Goal: Task Accomplishment & Management: Manage account settings

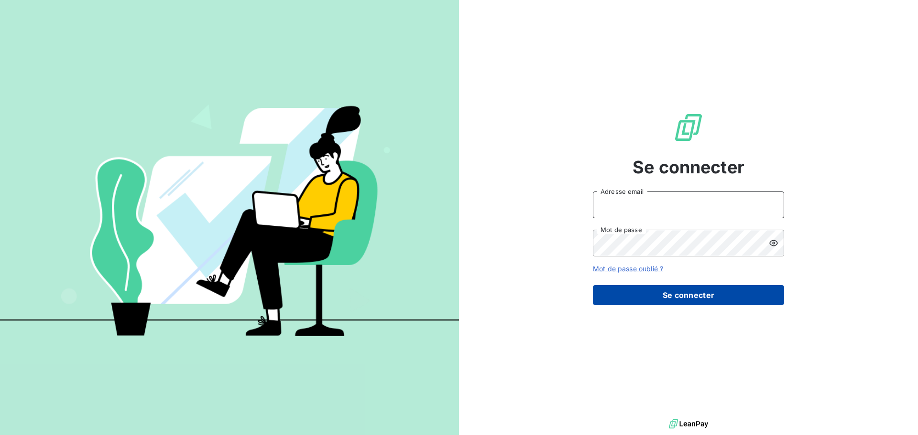
type input "[EMAIL_ADDRESS][PERSON_NAME][DOMAIN_NAME]"
click at [670, 295] on button "Se connecter" at bounding box center [688, 295] width 191 height 20
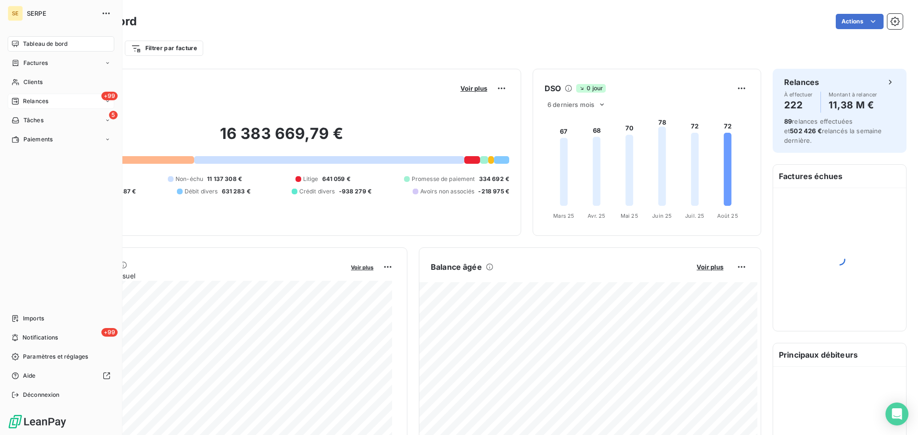
click at [53, 102] on div "+99 Relances" at bounding box center [61, 101] width 107 height 15
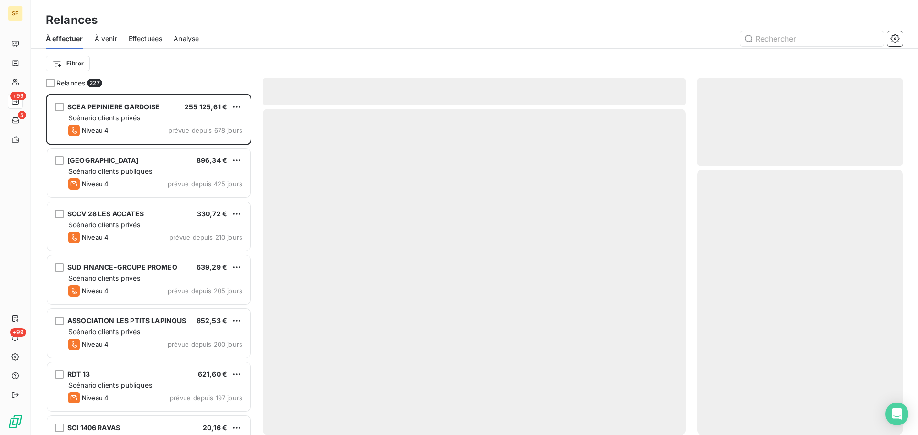
scroll to position [335, 198]
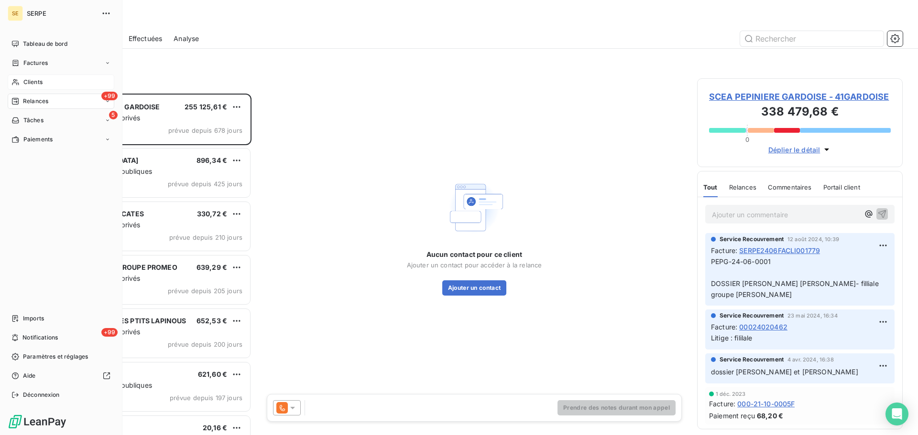
click at [40, 80] on span "Clients" at bounding box center [32, 82] width 19 height 9
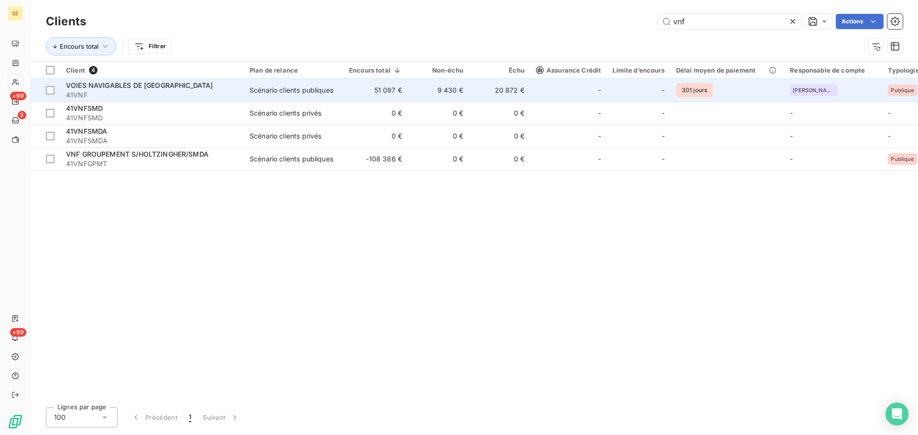
type input "vnf"
click at [280, 92] on div "Scénario clients publiques" at bounding box center [291, 91] width 84 height 10
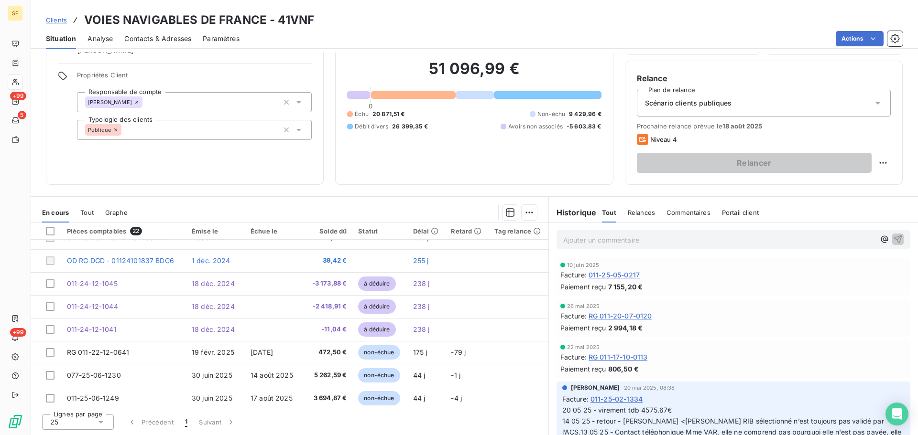
scroll to position [338, 0]
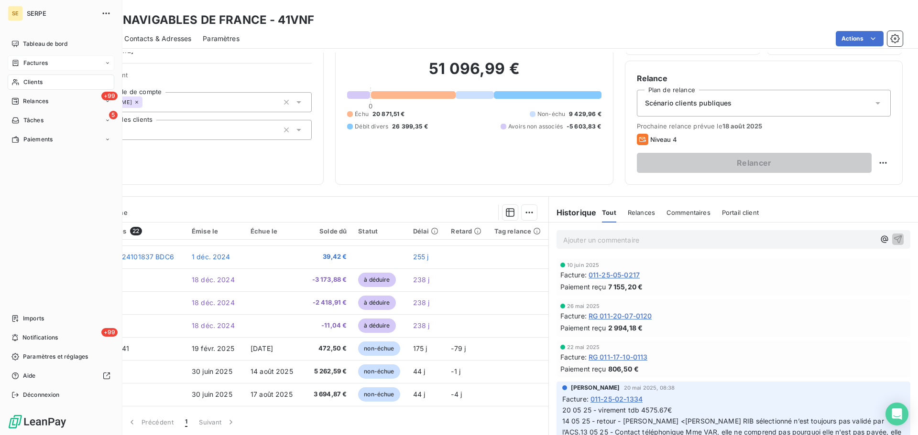
click at [38, 59] on span "Factures" at bounding box center [35, 63] width 24 height 9
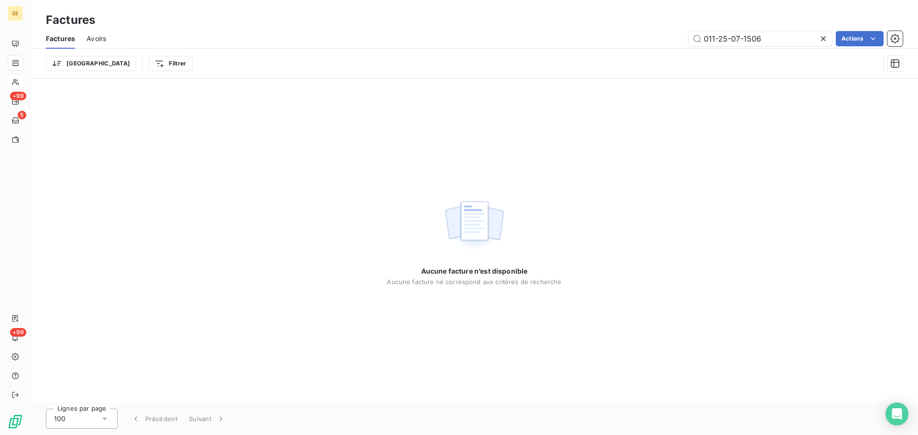
drag, startPoint x: 786, startPoint y: 32, endPoint x: 661, endPoint y: 32, distance: 124.3
click at [661, 32] on div "011-25-07-1506 Actions" at bounding box center [510, 38] width 785 height 15
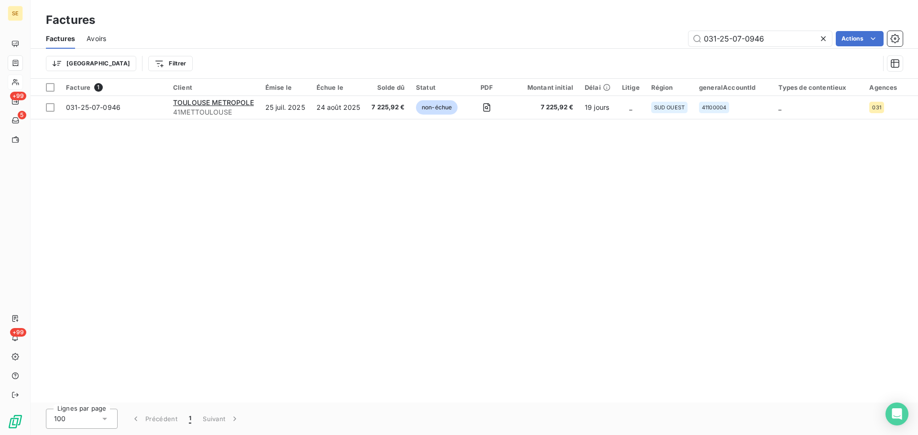
click at [742, 30] on div "Factures Avoirs 031-25-07-0946 Actions" at bounding box center [474, 39] width 887 height 20
click at [740, 35] on input "031-25-07-0946" at bounding box center [759, 38] width 143 height 15
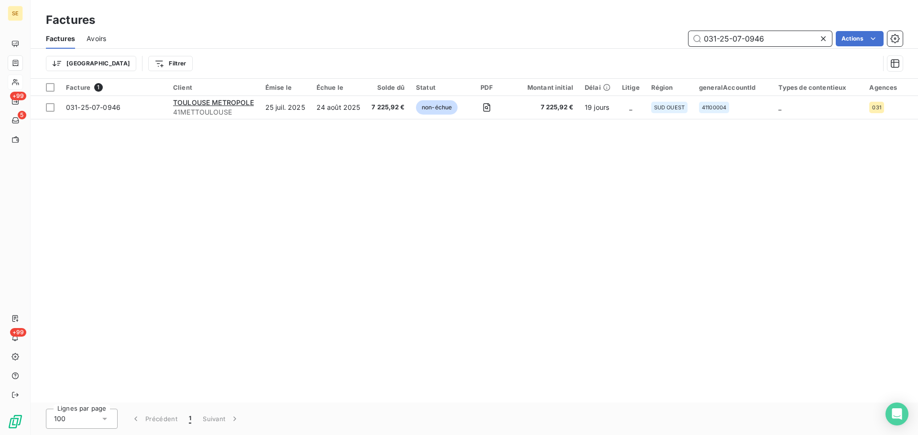
click at [740, 35] on input "031-25-07-0946" at bounding box center [759, 38] width 143 height 15
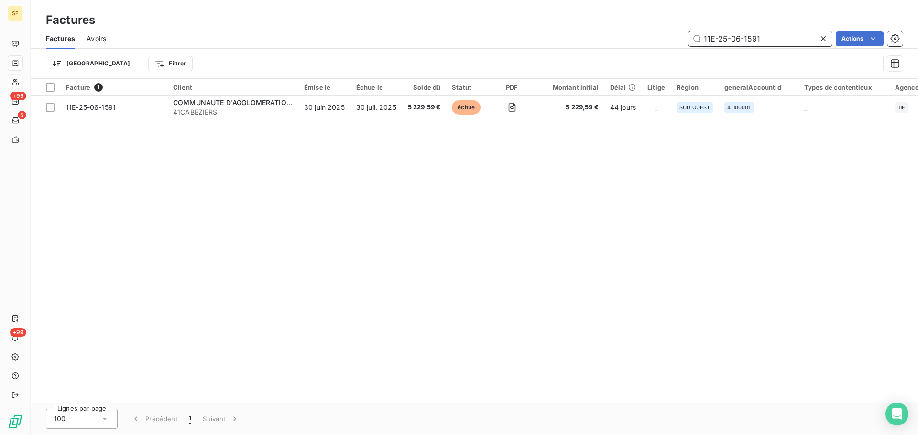
type input "11E-25-06-1591"
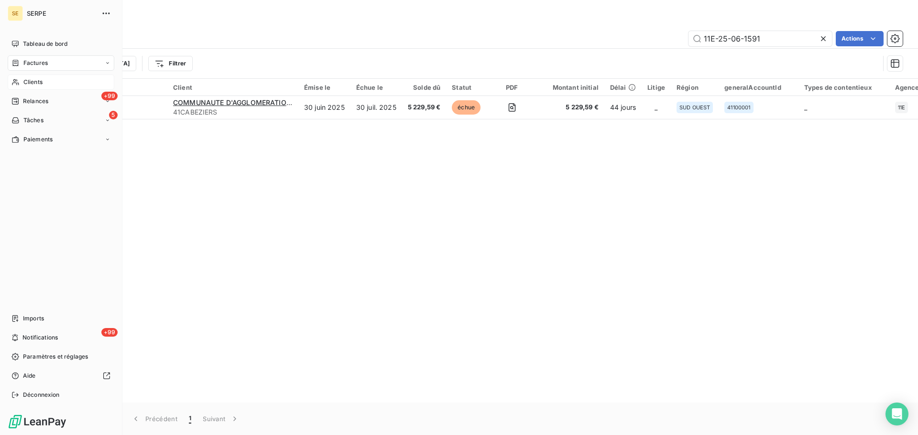
click at [42, 79] on span "Clients" at bounding box center [32, 82] width 19 height 9
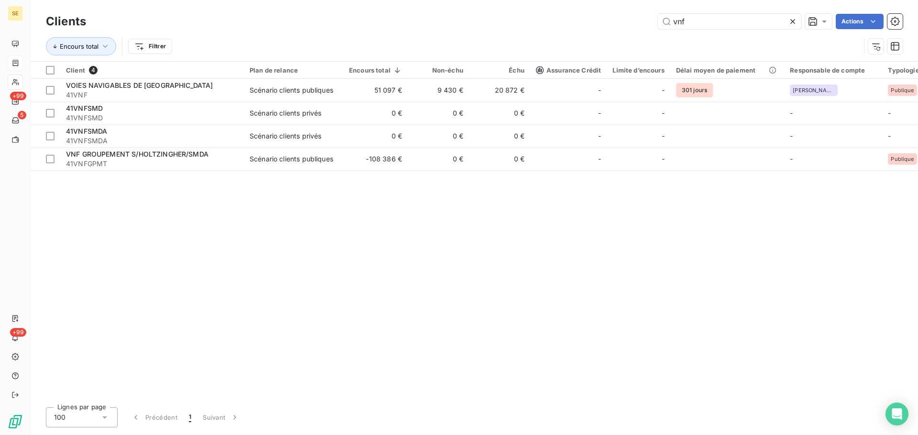
drag, startPoint x: 718, startPoint y: 19, endPoint x: 593, endPoint y: 1, distance: 126.5
click at [594, 1] on div "Clients vnf Actions Encours total Filtrer" at bounding box center [474, 30] width 887 height 61
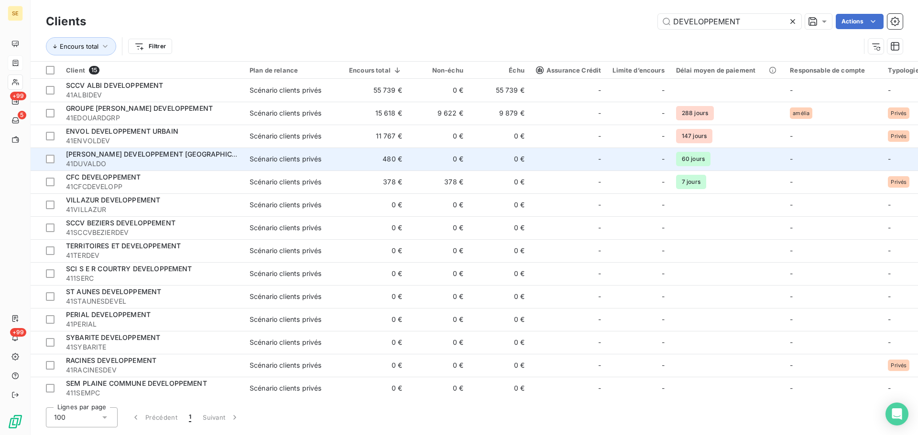
scroll to position [27, 0]
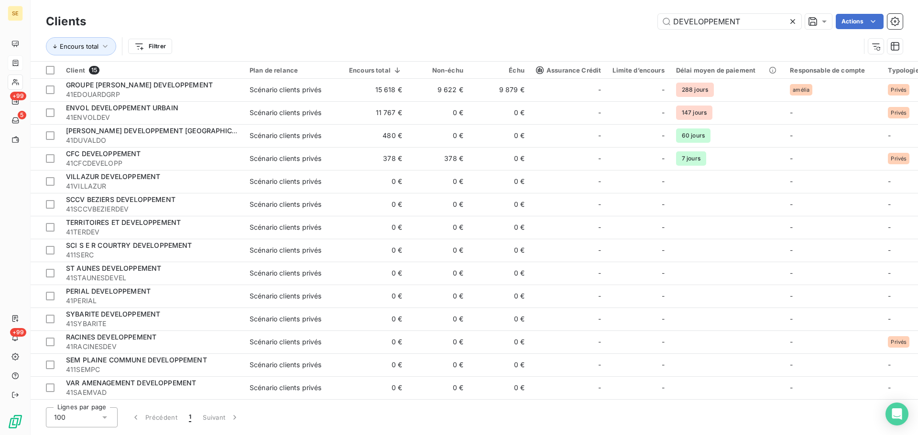
drag, startPoint x: 754, startPoint y: 26, endPoint x: 655, endPoint y: 20, distance: 98.6
click at [655, 20] on div "DEVELOPPEMENT Actions" at bounding box center [499, 21] width 805 height 15
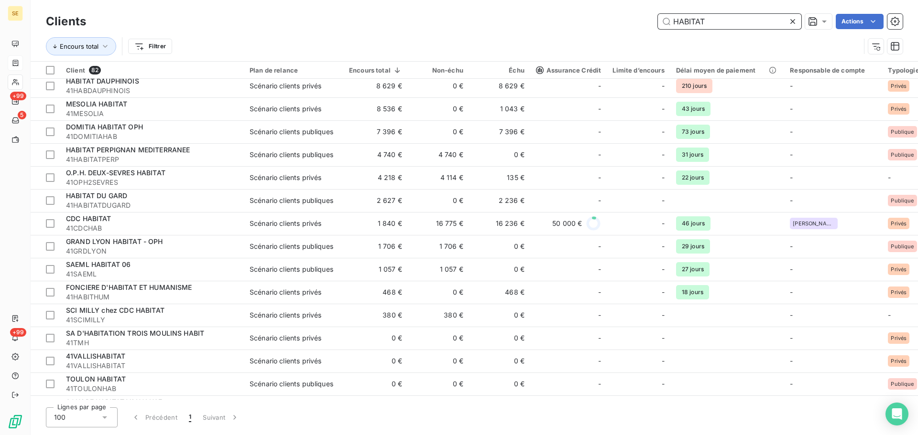
scroll to position [765, 0]
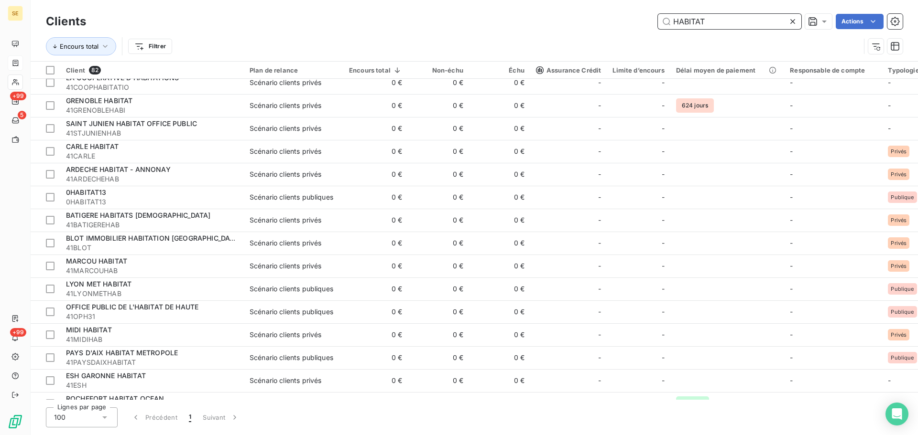
drag, startPoint x: 713, startPoint y: 21, endPoint x: 647, endPoint y: 20, distance: 65.5
click at [647, 20] on div "HABITAT Actions" at bounding box center [499, 21] width 805 height 15
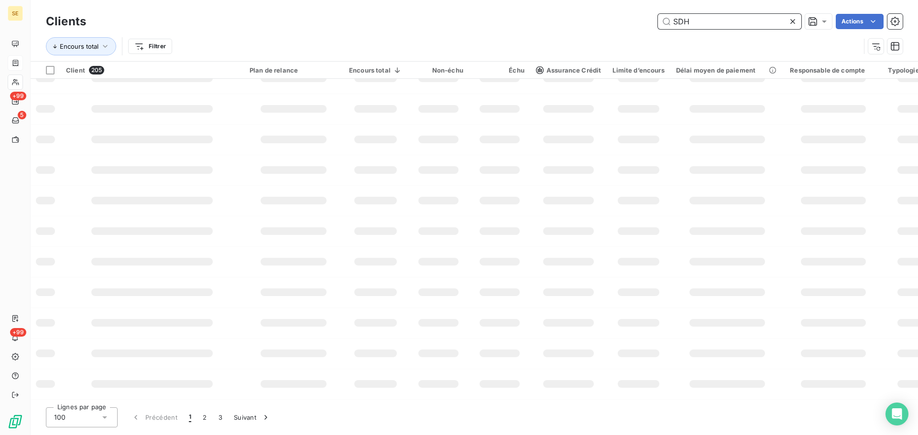
scroll to position [0, 0]
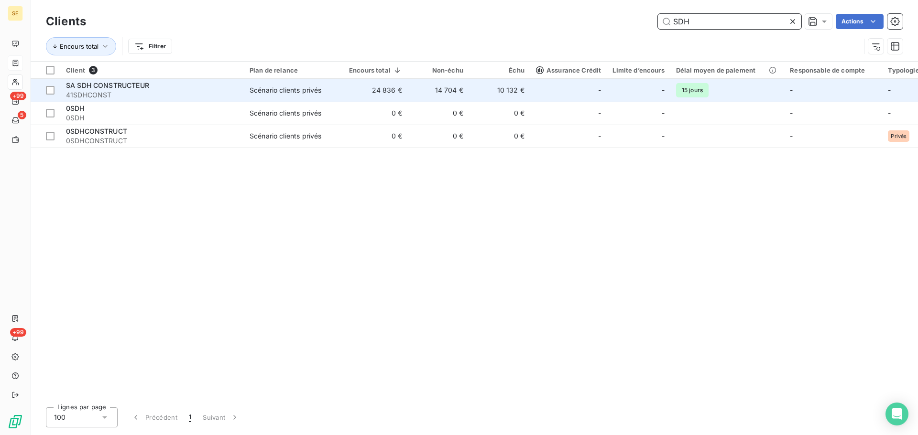
type input "SDH"
click at [242, 88] on td "SA SDH CONSTRUCTEUR 41SDHCONST" at bounding box center [152, 90] width 184 height 23
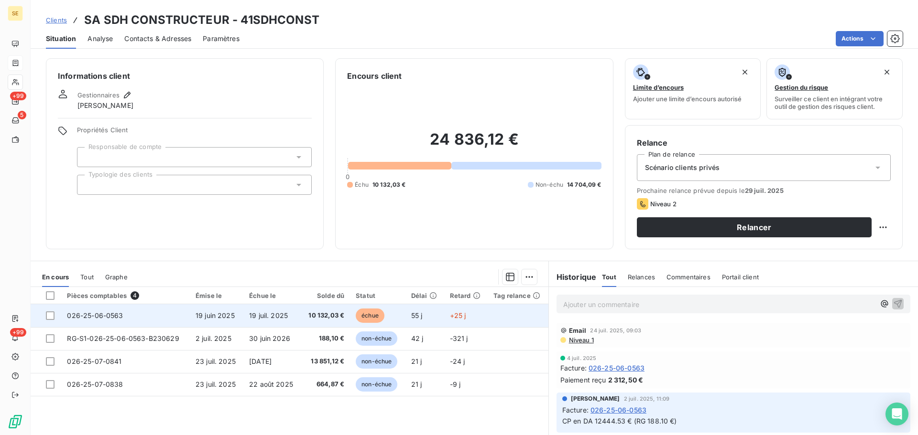
click at [322, 314] on span "10 132,03 €" at bounding box center [326, 316] width 38 height 10
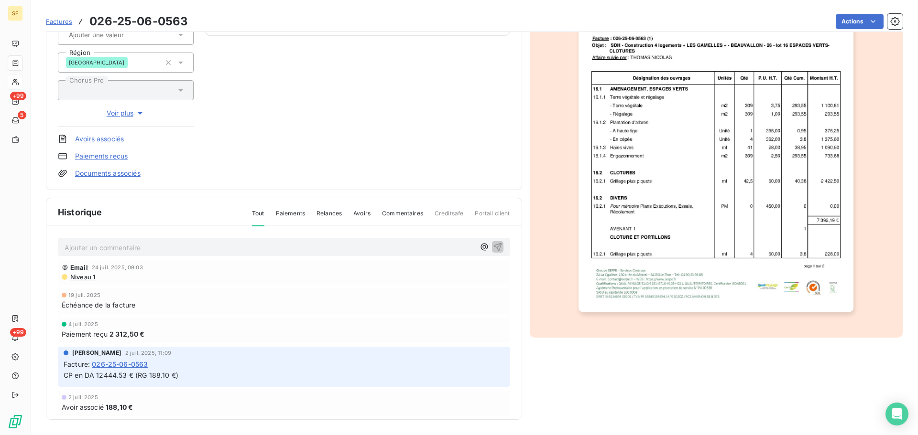
scroll to position [44, 0]
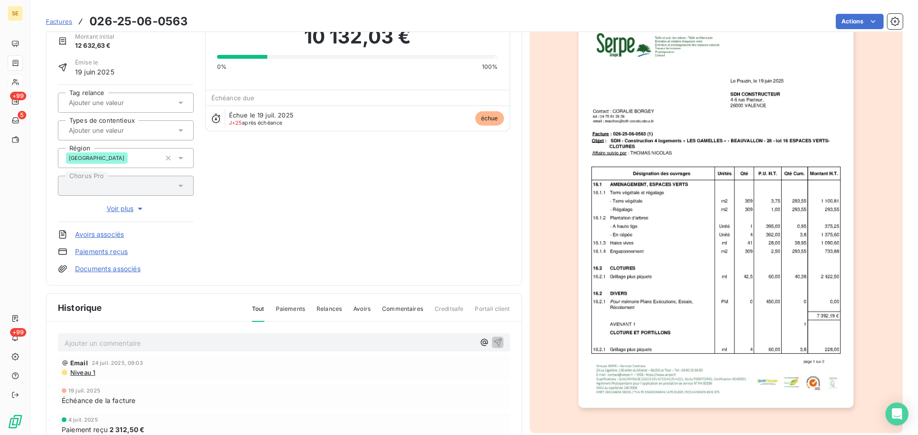
click at [686, 241] on img "button" at bounding box center [715, 213] width 275 height 389
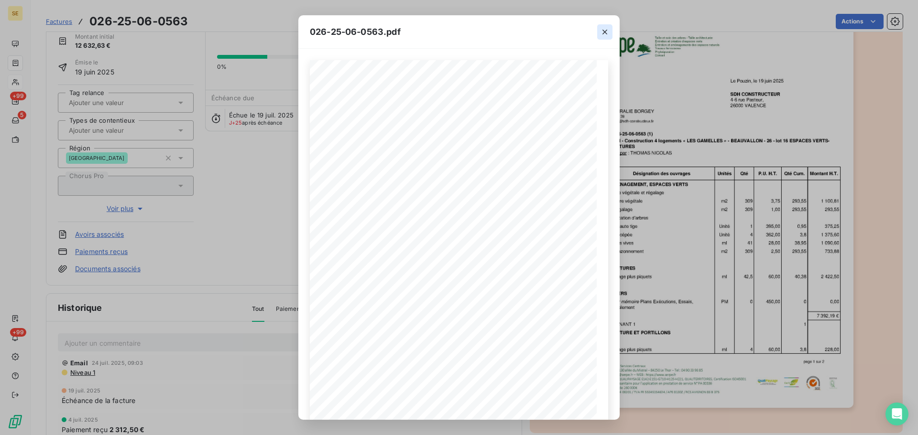
click at [601, 32] on icon "button" at bounding box center [605, 32] width 10 height 10
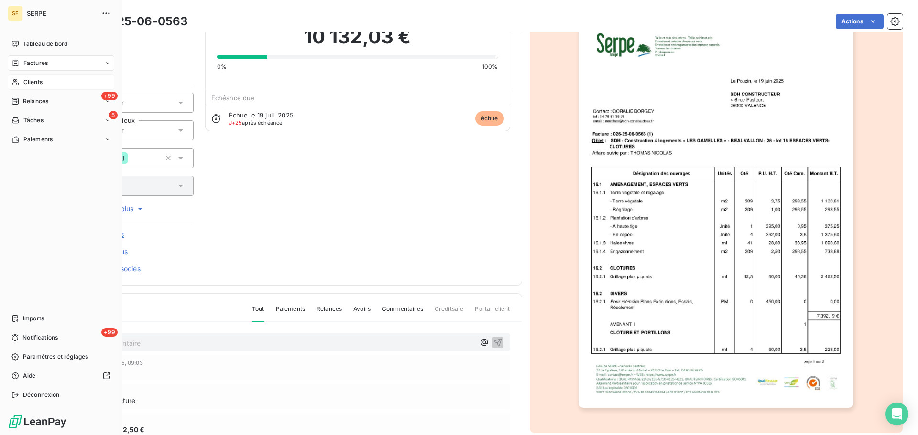
click at [49, 64] on div "Factures" at bounding box center [61, 62] width 107 height 15
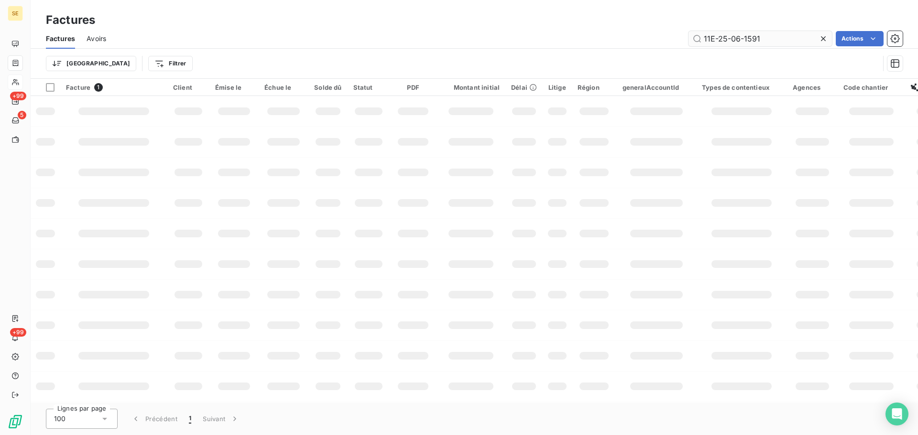
drag, startPoint x: 803, startPoint y: 34, endPoint x: 702, endPoint y: 37, distance: 101.8
click at [702, 37] on input "11E-25-06-1591" at bounding box center [759, 38] width 143 height 15
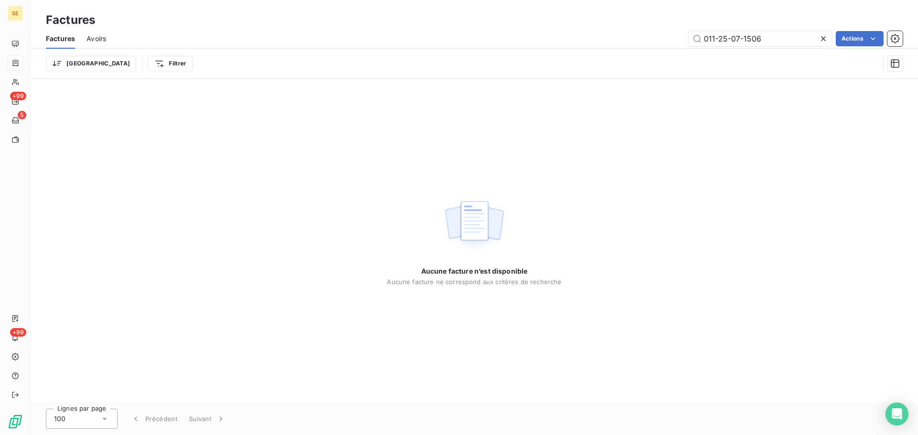
type input "011-25-07-1506"
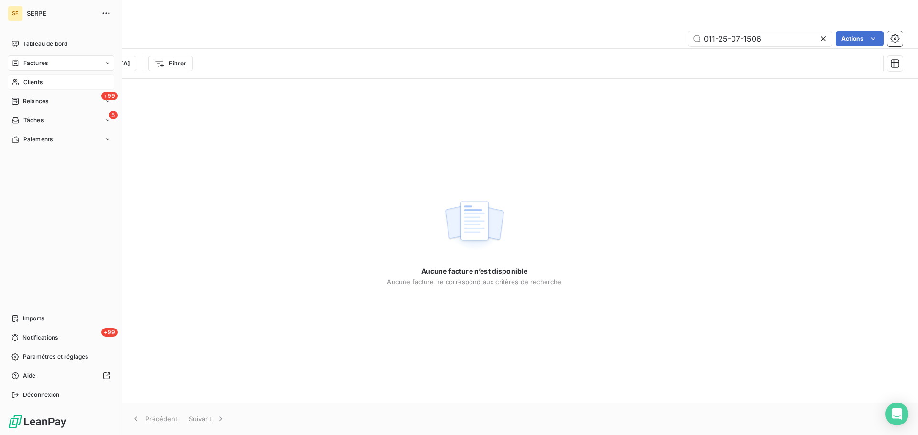
click at [39, 87] on div "Clients" at bounding box center [61, 82] width 107 height 15
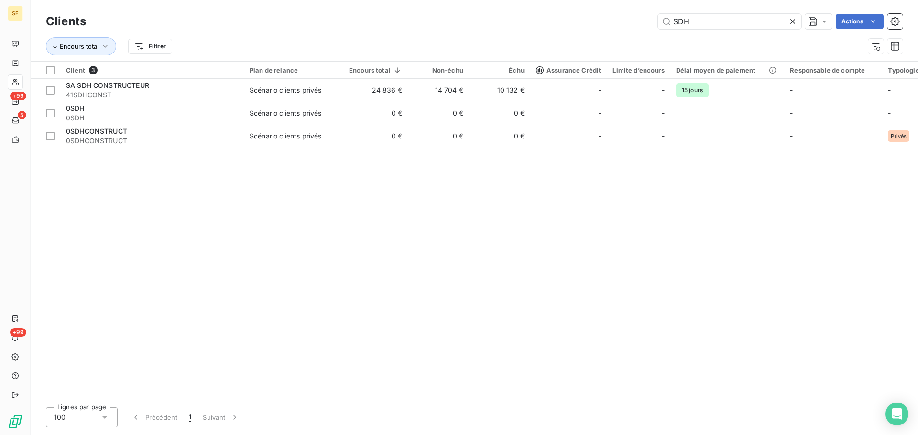
drag, startPoint x: 706, startPoint y: 24, endPoint x: 643, endPoint y: 19, distance: 62.8
click at [643, 19] on div "SDH Actions" at bounding box center [499, 21] width 805 height 15
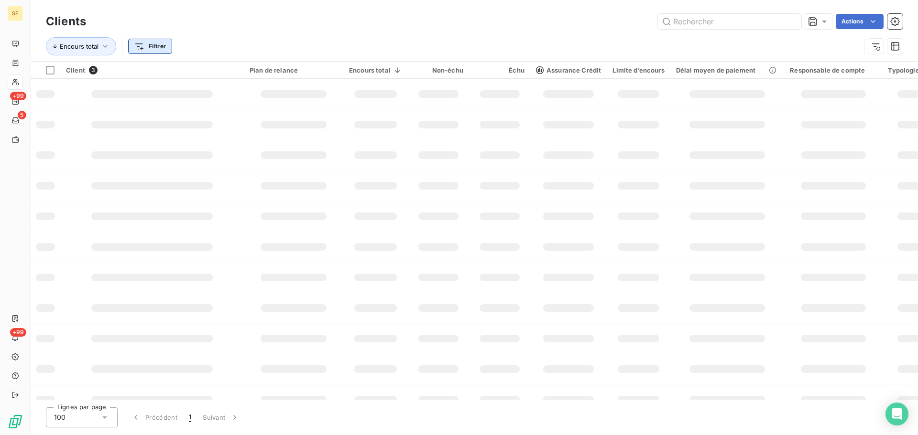
click at [160, 51] on html "SE +99 5 +99 Clients Actions Encours total Filtrer Client 3 Plan de relance Enc…" at bounding box center [459, 217] width 918 height 435
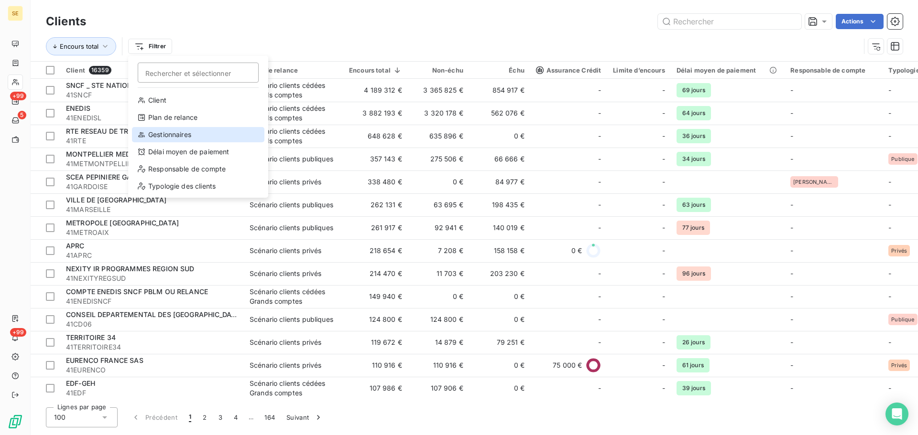
click at [173, 134] on div "Gestionnaires" at bounding box center [198, 134] width 132 height 15
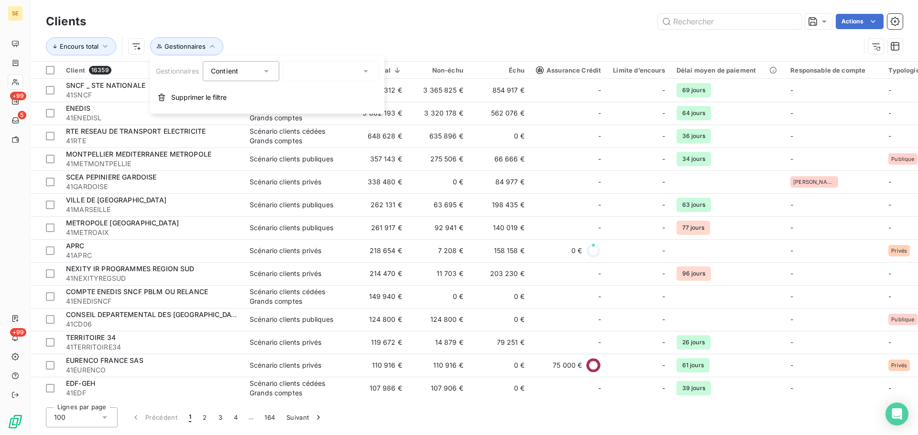
click at [327, 70] on div at bounding box center [331, 71] width 96 height 20
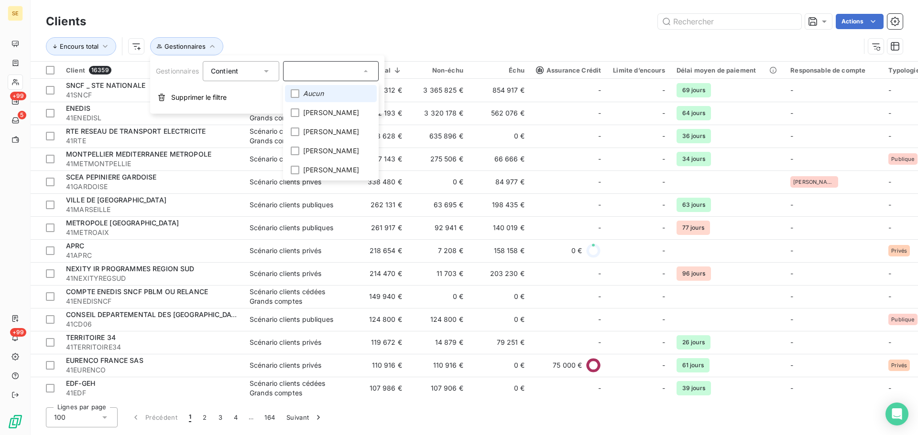
click at [329, 92] on li "Aucun" at bounding box center [331, 93] width 92 height 17
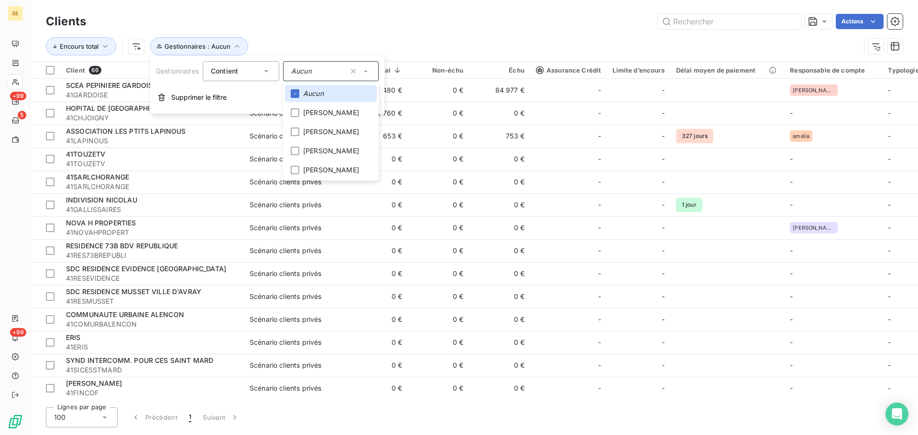
click at [506, 23] on div "Actions" at bounding box center [499, 21] width 805 height 15
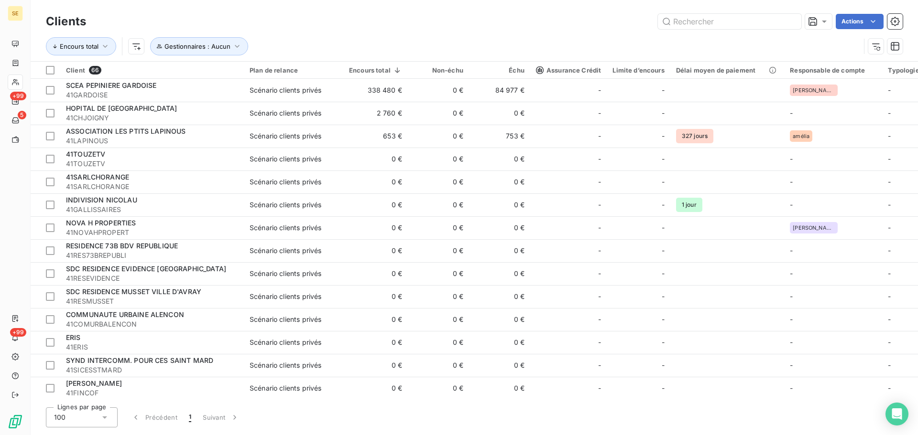
click at [397, 67] on html "SE +99 5 +99 Clients Actions Encours total Gestionnaires : Aucun Client 66 Plan…" at bounding box center [459, 217] width 918 height 435
click at [456, 31] on html "SE +99 5 +99 Clients Actions Encours total Gestionnaires : Aucun Client 66 Plan…" at bounding box center [459, 217] width 918 height 435
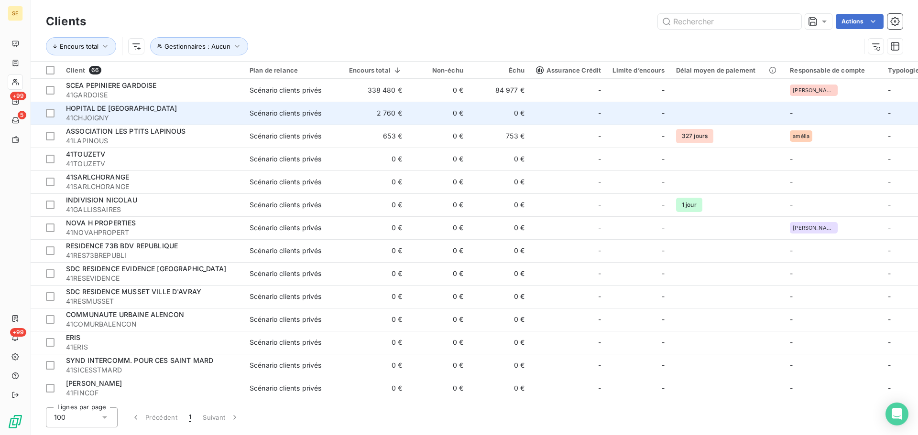
click at [137, 113] on span "41CHJOIGNY" at bounding box center [152, 118] width 172 height 10
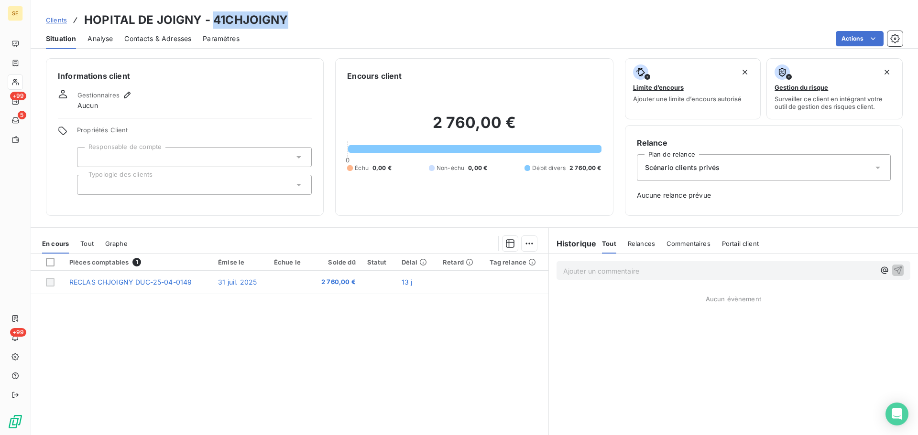
drag, startPoint x: 214, startPoint y: 15, endPoint x: 289, endPoint y: 13, distance: 74.6
click at [289, 13] on div "Clients HOPITAL DE JOIGNY - 41CHJOIGNY" at bounding box center [474, 19] width 887 height 17
copy h3 "41CHJOIGNY"
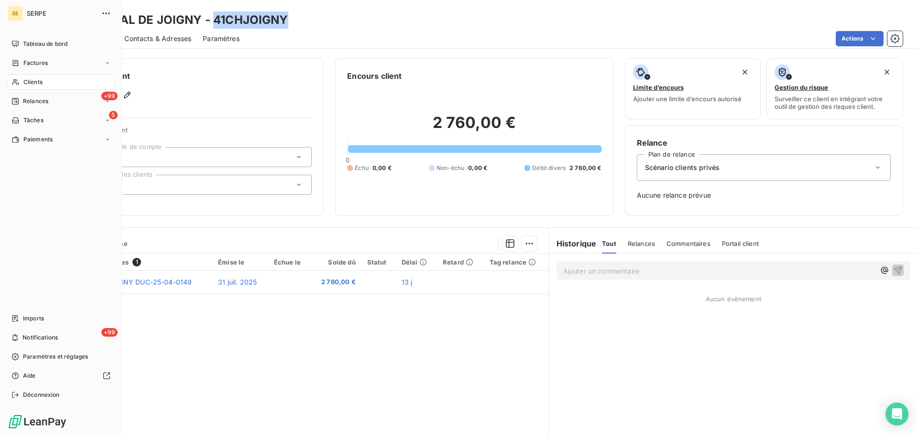
click at [42, 85] on span "Clients" at bounding box center [32, 82] width 19 height 9
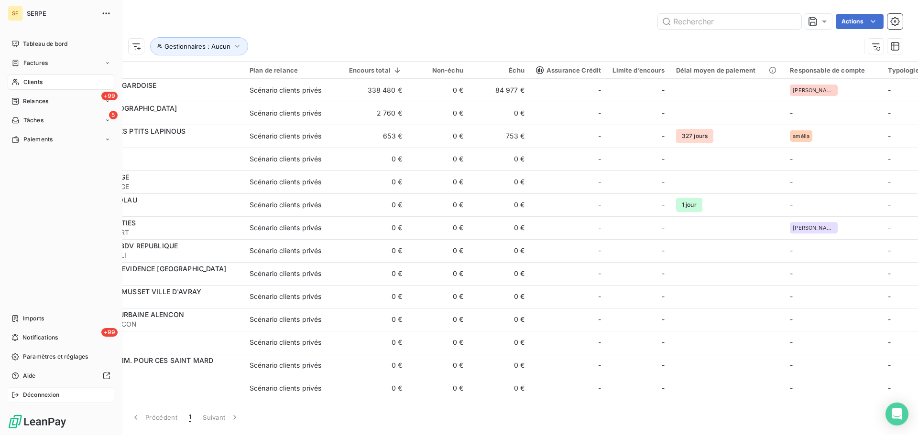
click at [36, 395] on span "Déconnexion" at bounding box center [41, 395] width 37 height 9
